Goal: Ask a question

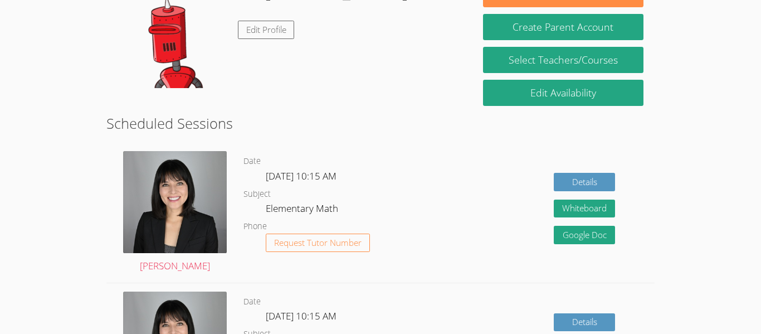
scroll to position [205, 0]
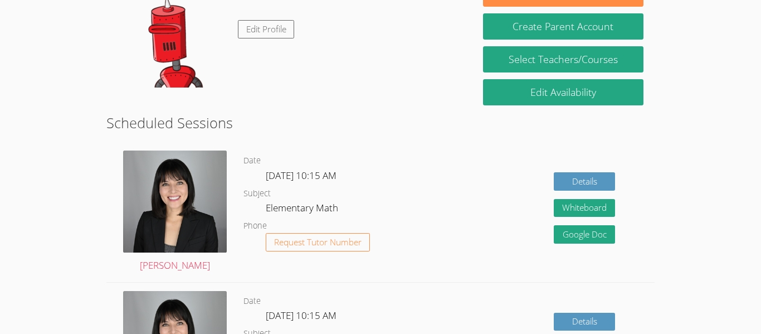
click at [339, 214] on dd "Elementary Math" at bounding box center [303, 209] width 75 height 19
click at [569, 211] on button "Whiteboard" at bounding box center [584, 208] width 61 height 18
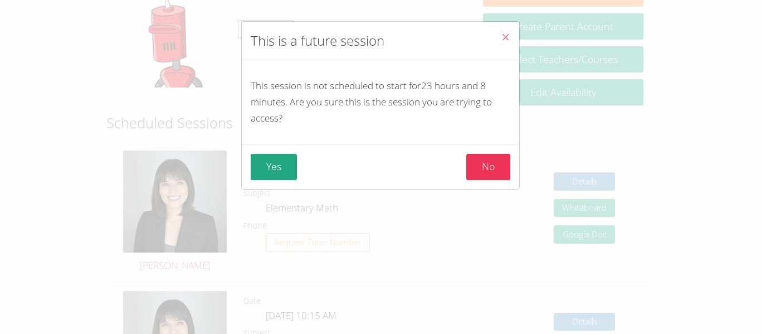
click at [505, 35] on icon "Close" at bounding box center [505, 36] width 9 height 9
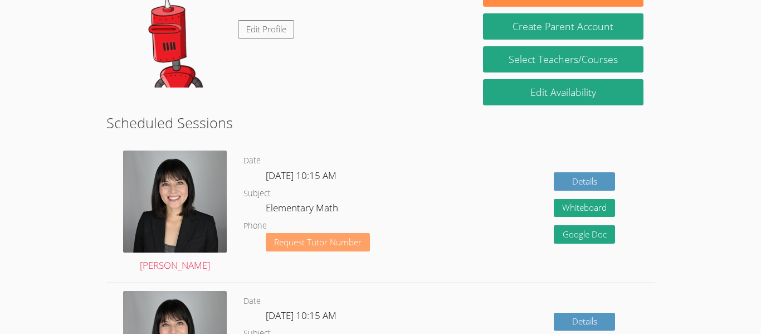
click at [362, 238] on button "Request Tutor Number" at bounding box center [318, 242] width 104 height 18
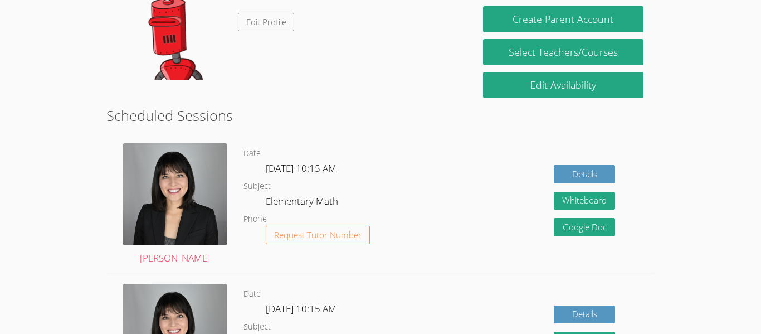
scroll to position [167, 0]
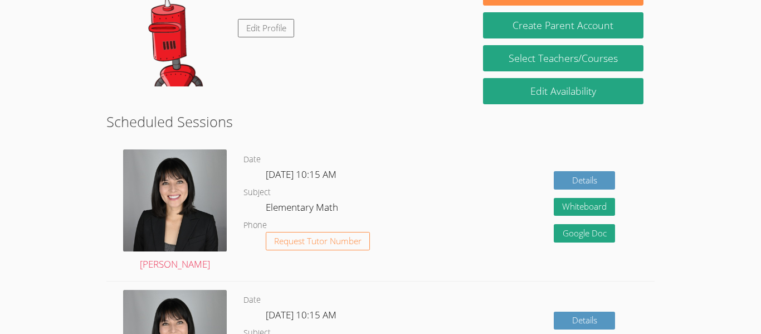
click at [430, 194] on dl "Date [DATE] 10:15 AM Subject Elementary Math Phone Request Tutor Number" at bounding box center [340, 211] width 192 height 116
click at [569, 208] on button "Whiteboard" at bounding box center [584, 207] width 61 height 18
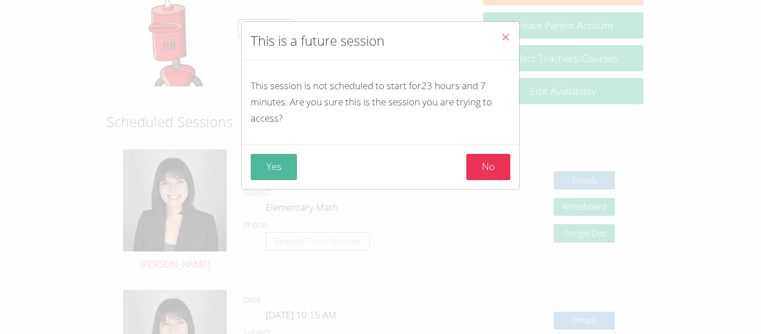
click at [286, 168] on button "Yes" at bounding box center [274, 167] width 46 height 26
